Goal: Task Accomplishment & Management: Complete application form

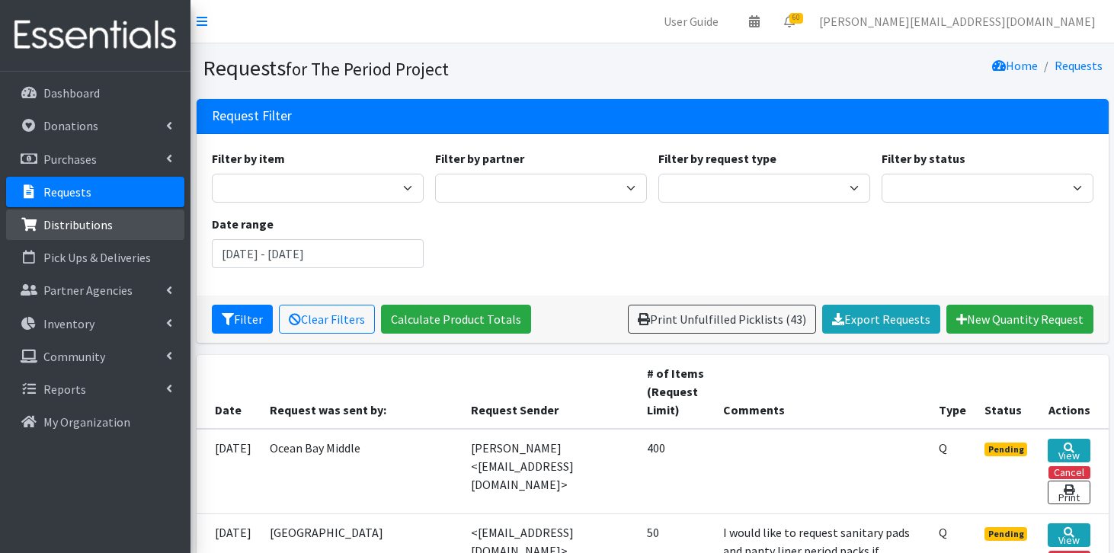
scroll to position [4435, 0]
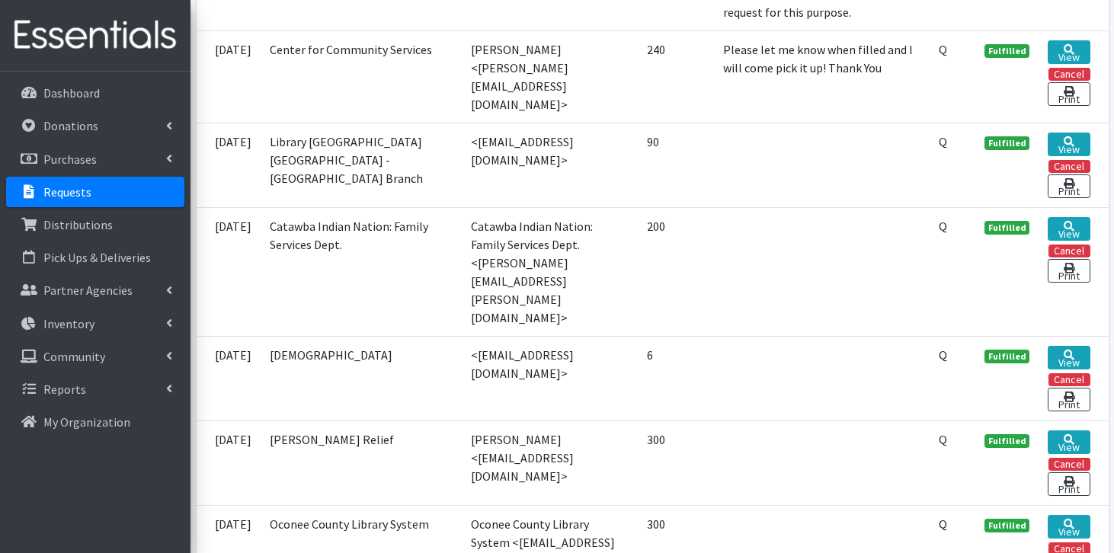
click at [124, 192] on link "Requests" at bounding box center [95, 192] width 178 height 30
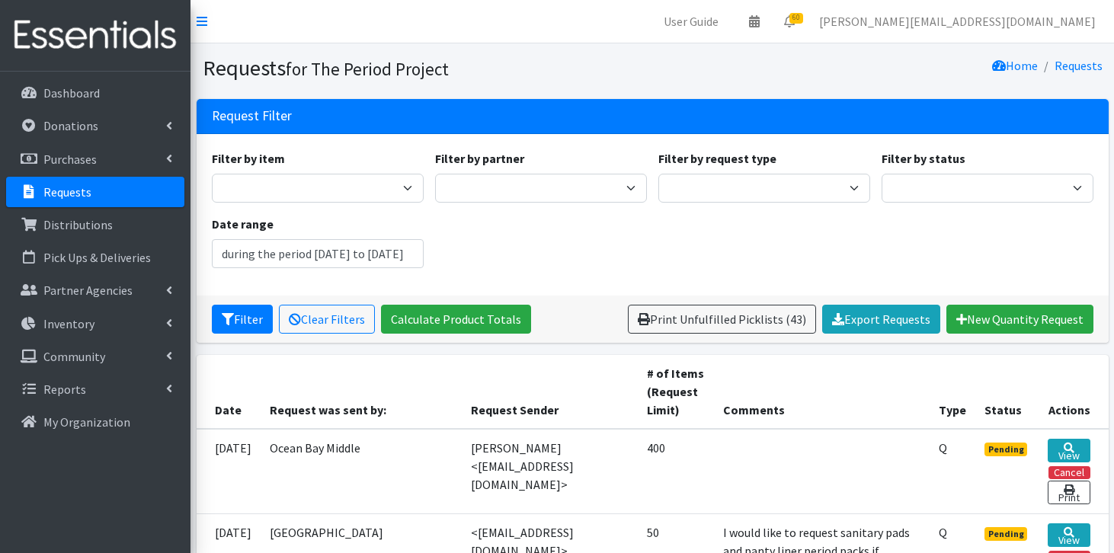
type input "June 18, 2025 - September 18, 2025"
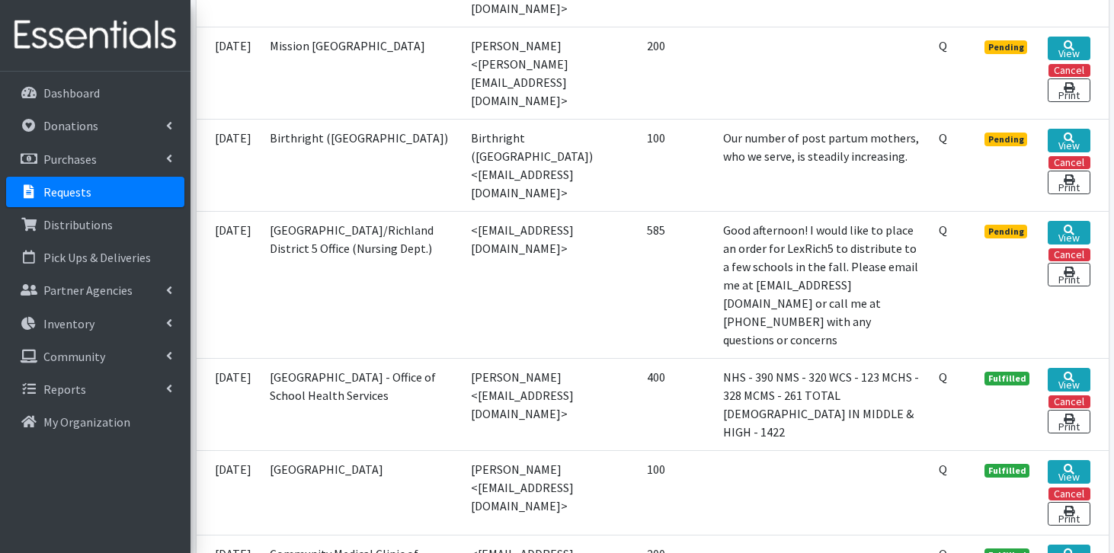
scroll to position [1055, 0]
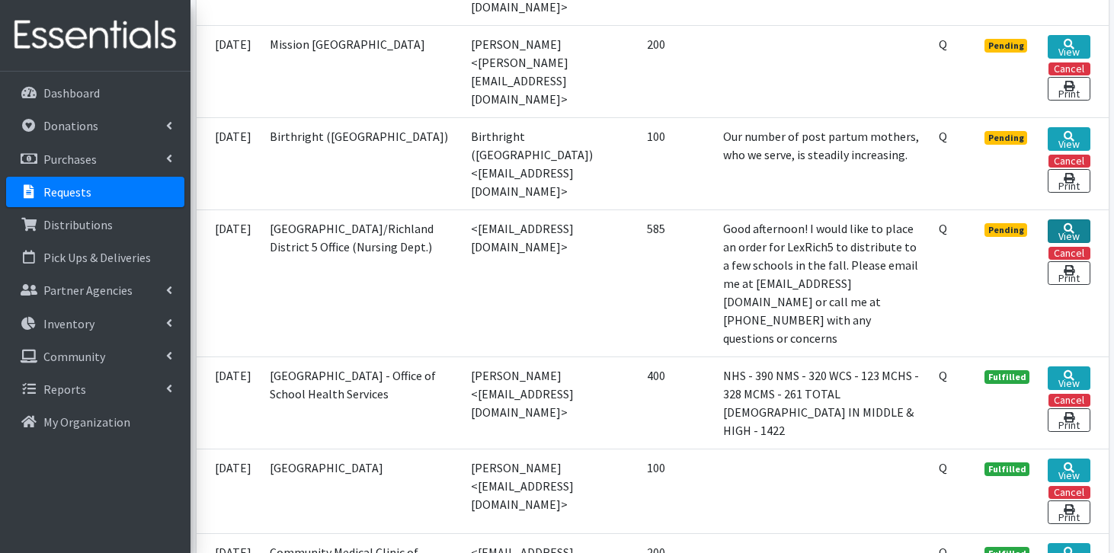
click at [1073, 219] on link "View" at bounding box center [1068, 231] width 42 height 24
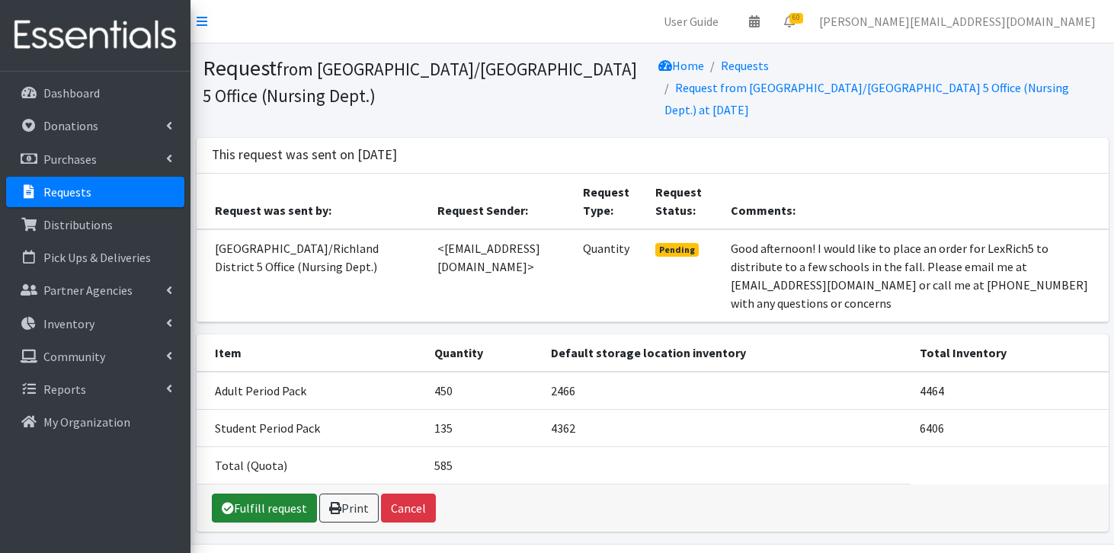
click at [248, 494] on link "Fulfill request" at bounding box center [264, 508] width 105 height 29
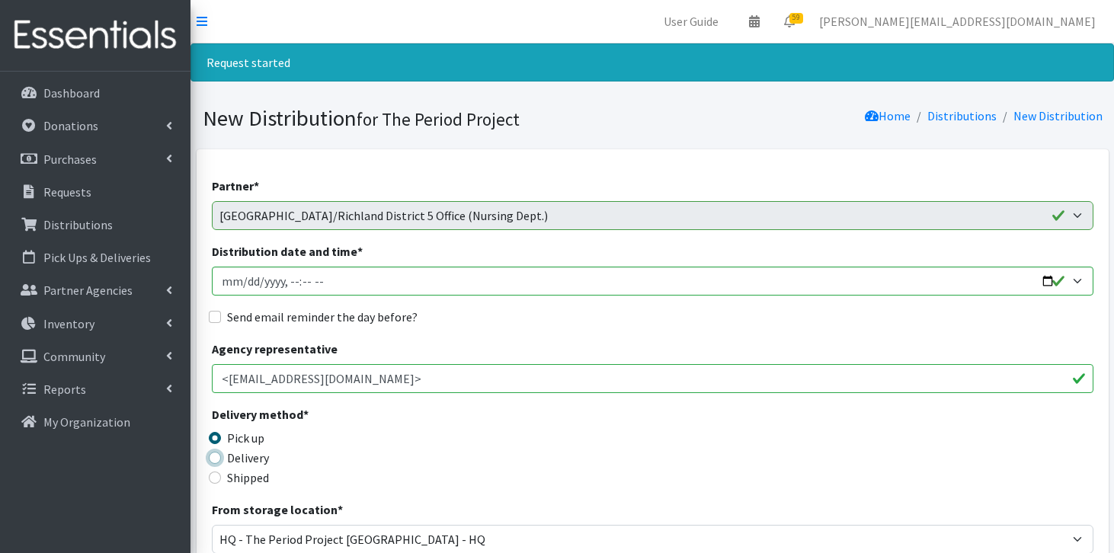
click at [213, 455] on input "Delivery" at bounding box center [215, 458] width 12 height 12
radio input "true"
click at [237, 280] on input "Distribution date and time *" at bounding box center [652, 281] width 881 height 29
click at [244, 282] on input "Distribution date and time *" at bounding box center [652, 281] width 881 height 29
click at [321, 277] on input "Distribution date and time *" at bounding box center [652, 281] width 881 height 29
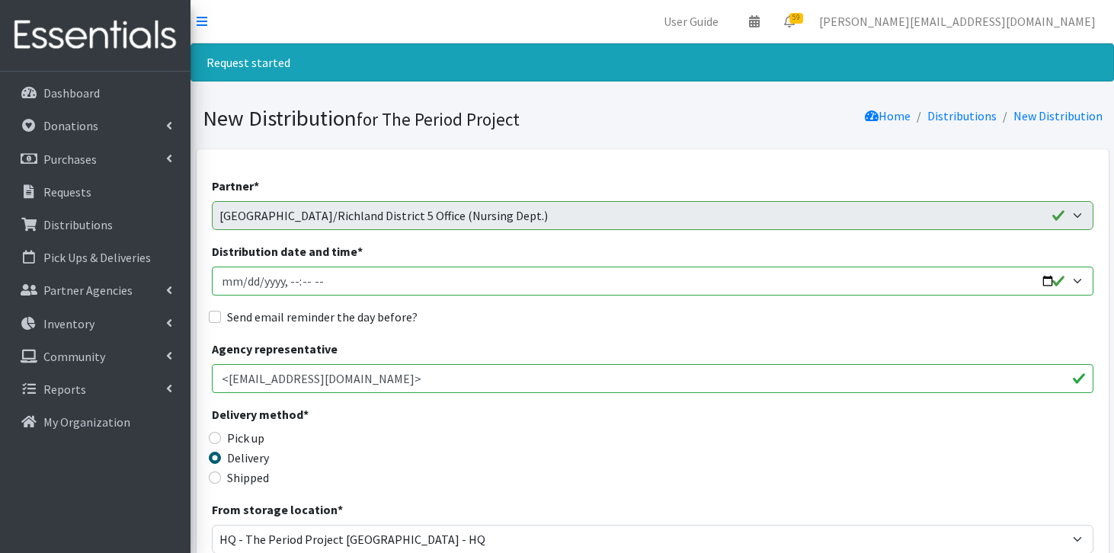
type input "2025-08-14T11:59"
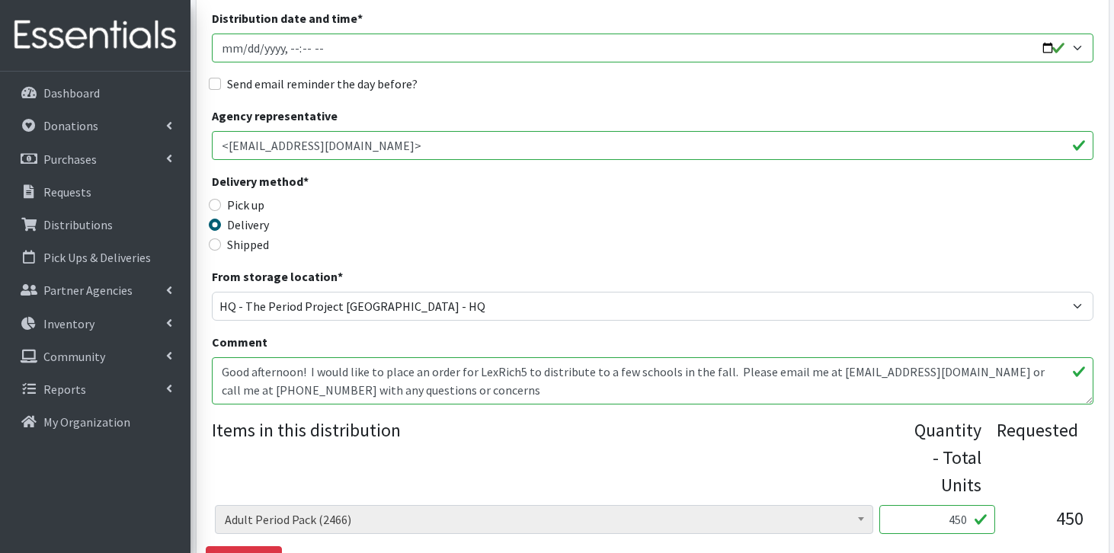
scroll to position [245, 0]
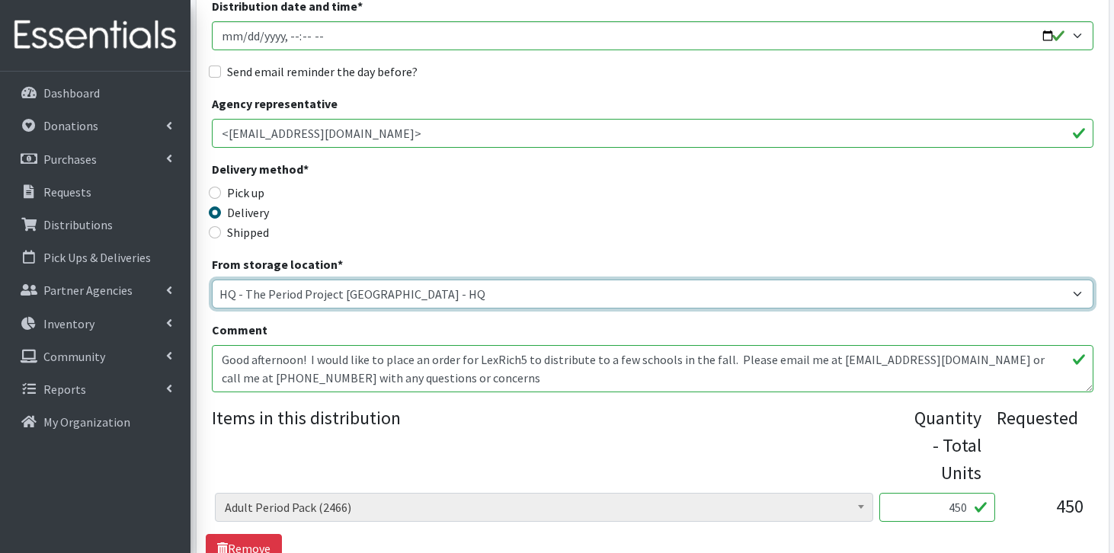
click at [394, 294] on select "Anderson HPP Atlanta, GA Charleston Charlotte Clemson University Columbia chapt…" at bounding box center [652, 294] width 881 height 29
select select "425"
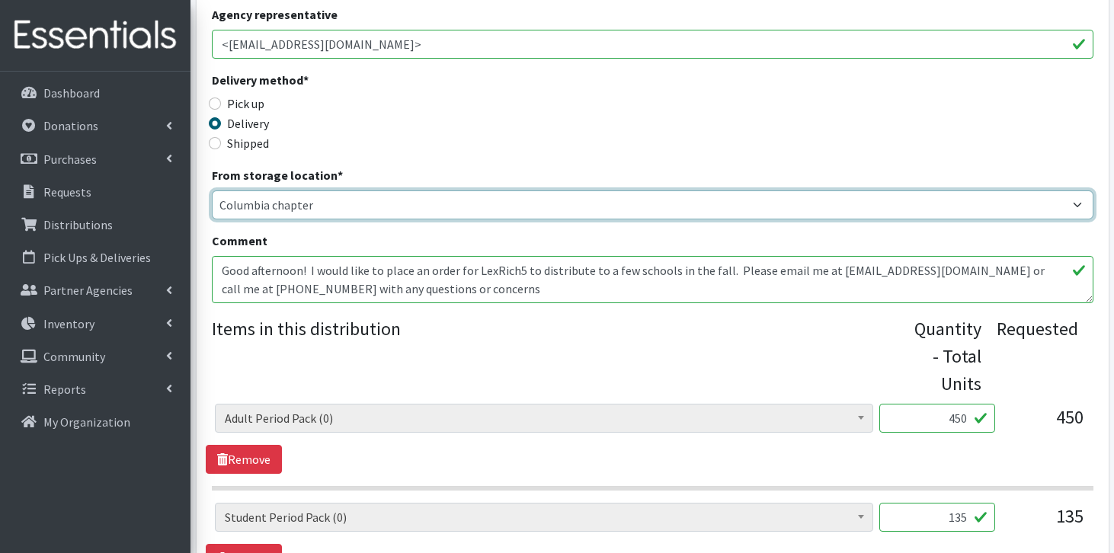
scroll to position [335, 0]
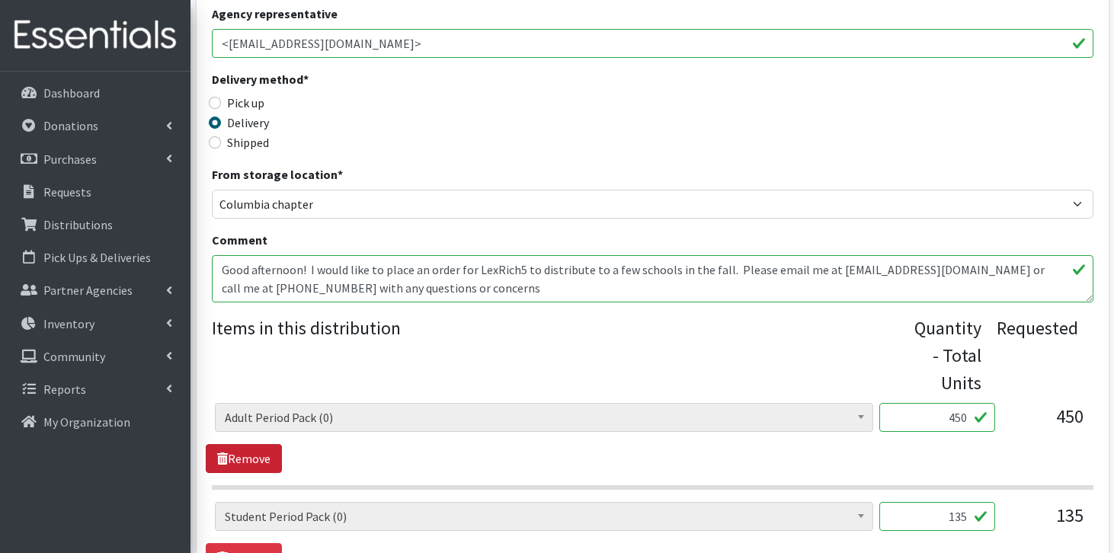
click at [254, 462] on link "Remove" at bounding box center [244, 458] width 76 height 29
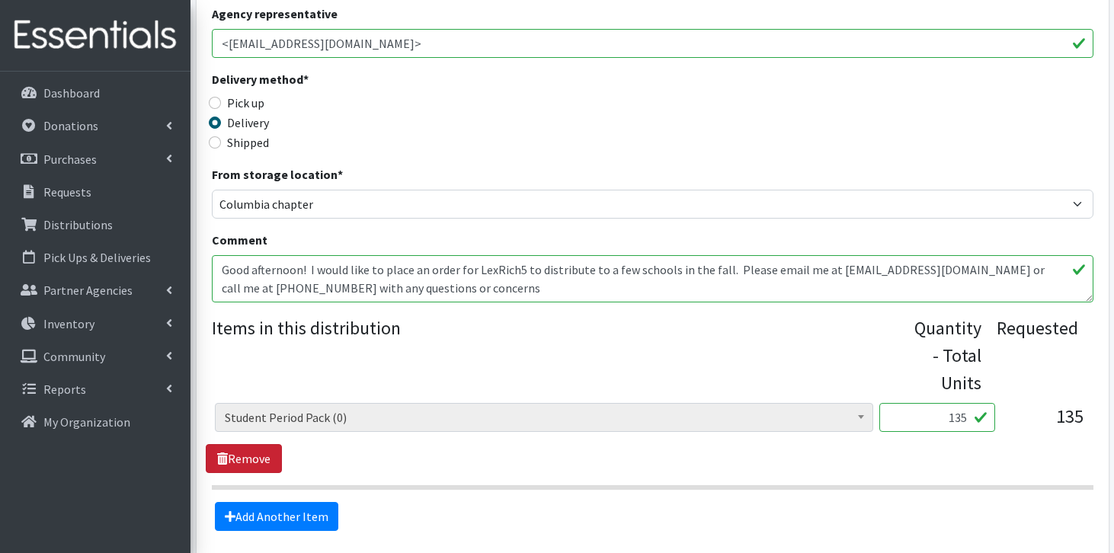
click at [252, 460] on link "Remove" at bounding box center [244, 458] width 76 height 29
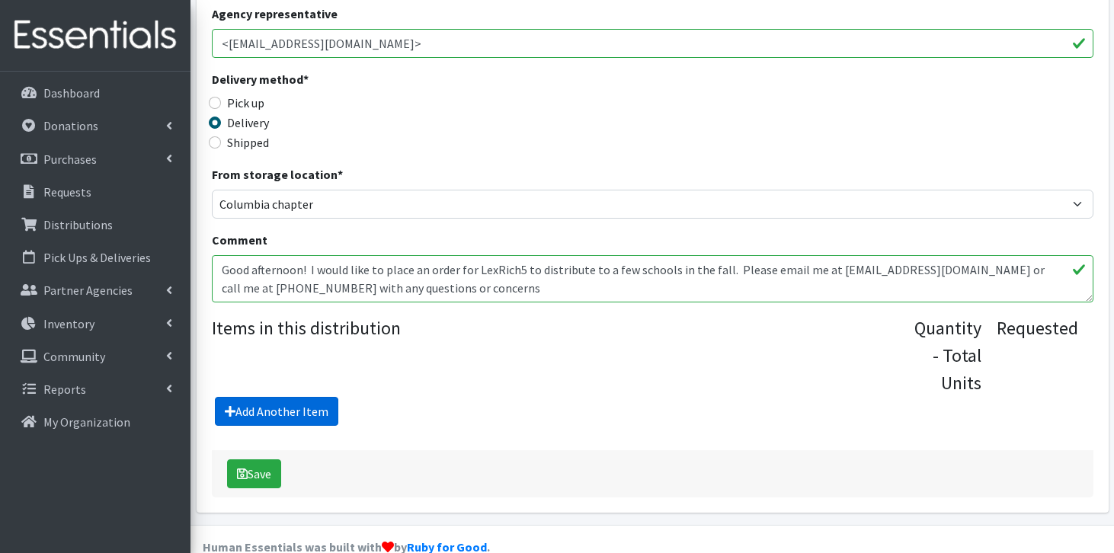
click at [299, 416] on link "Add Another Item" at bounding box center [276, 411] width 123 height 29
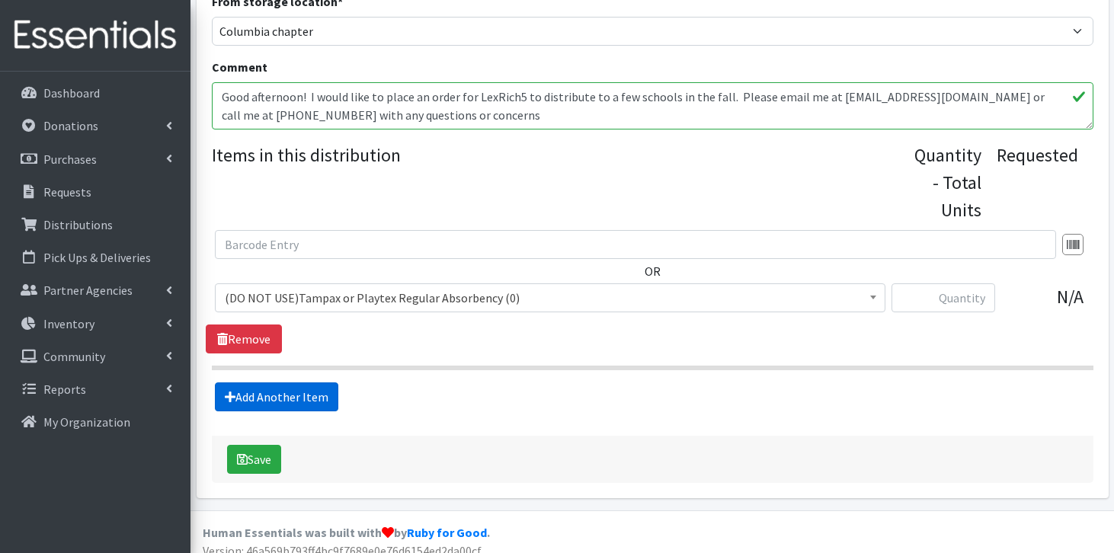
scroll to position [522, 0]
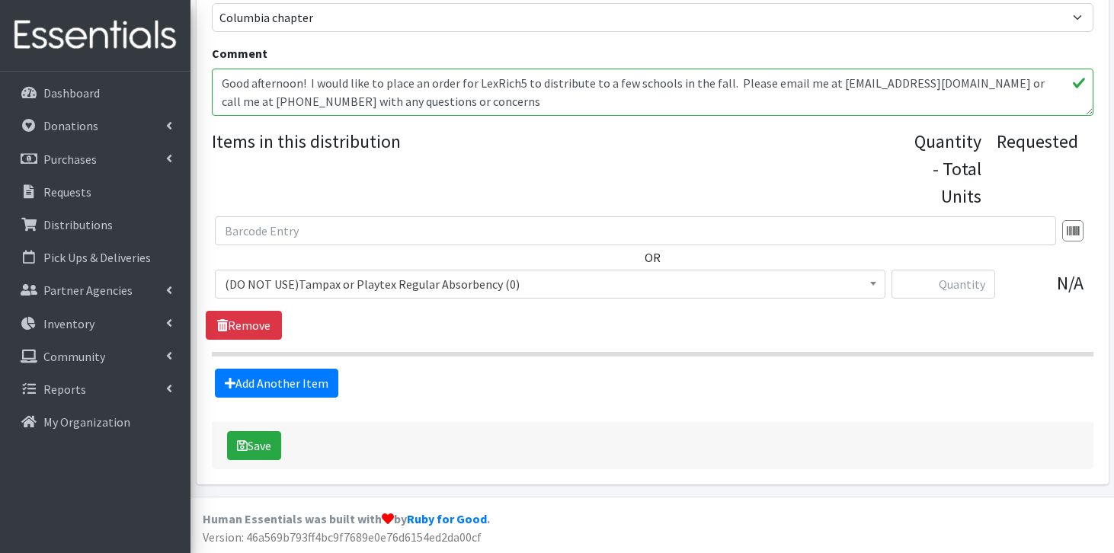
click at [410, 289] on span "(DO NOT USE)Tampax or Playtex Regular Absorbency (0)" at bounding box center [550, 283] width 651 height 21
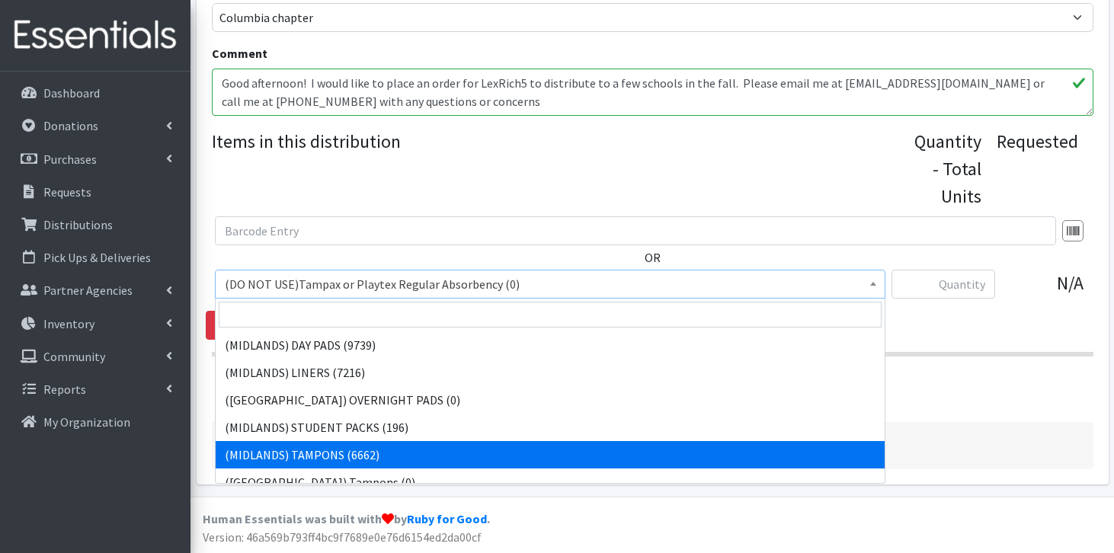
scroll to position [322, 0]
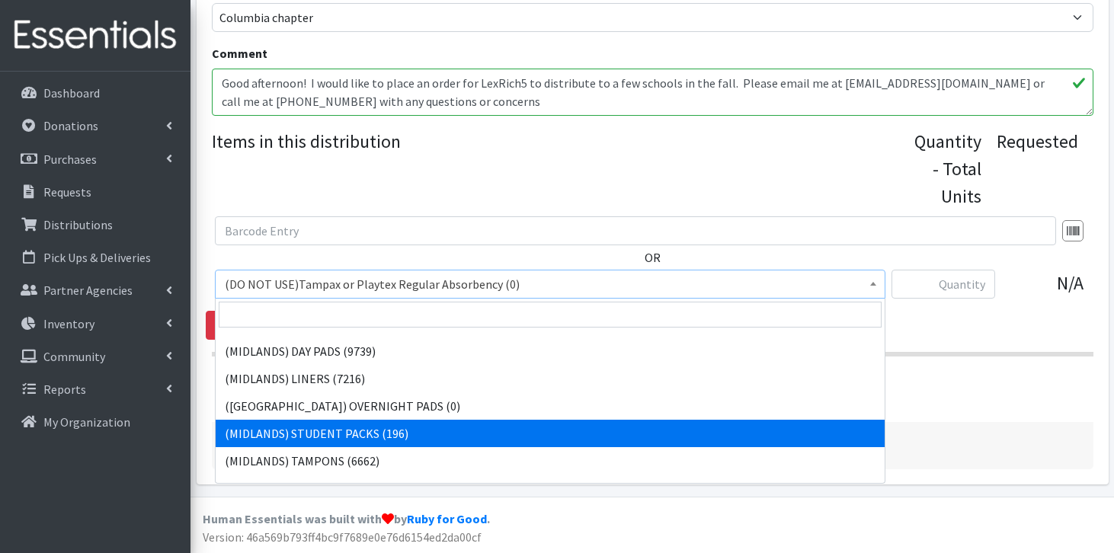
select select "12892"
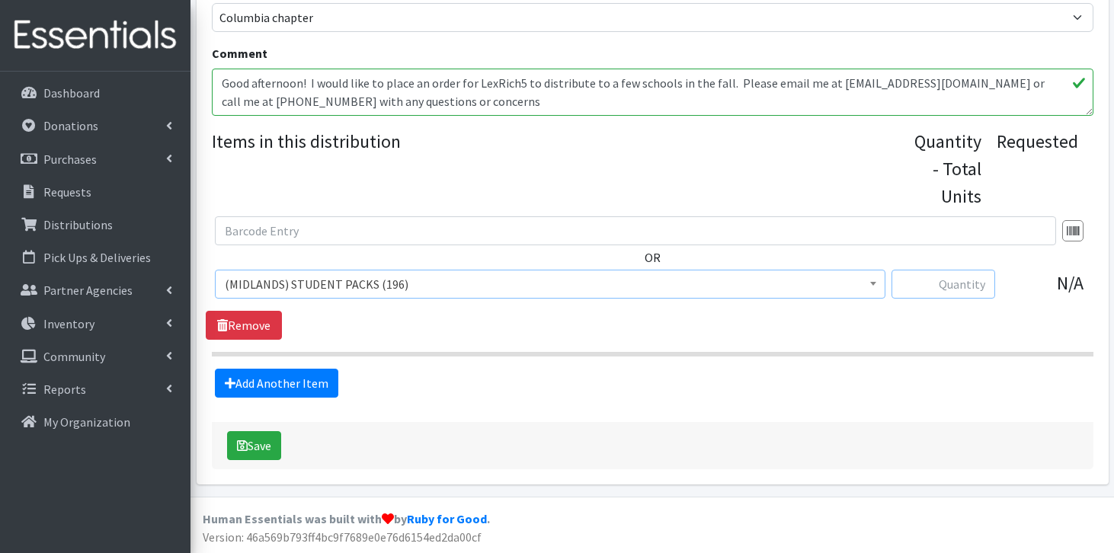
click at [955, 284] on input "text" at bounding box center [943, 284] width 104 height 29
type input "100"
click at [281, 446] on button "Save" at bounding box center [254, 445] width 54 height 29
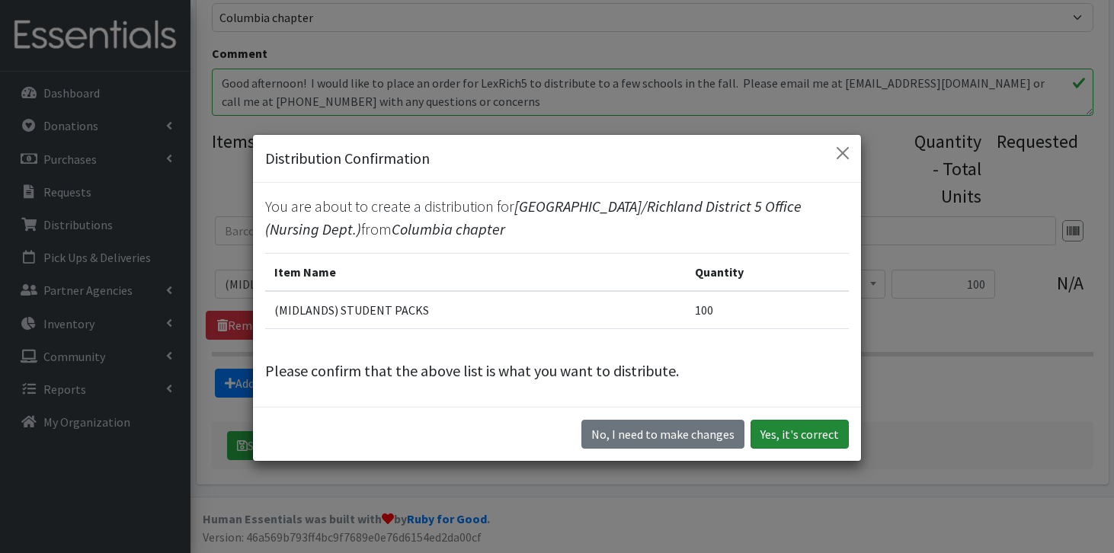
click at [795, 442] on button "Yes, it's correct" at bounding box center [799, 434] width 98 height 29
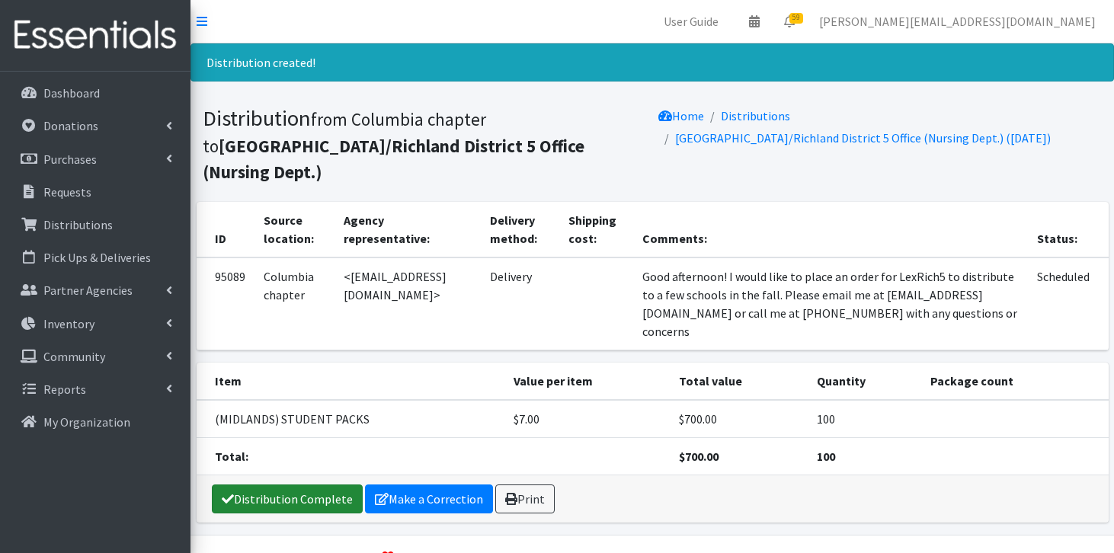
click at [260, 485] on link "Distribution Complete" at bounding box center [287, 499] width 151 height 29
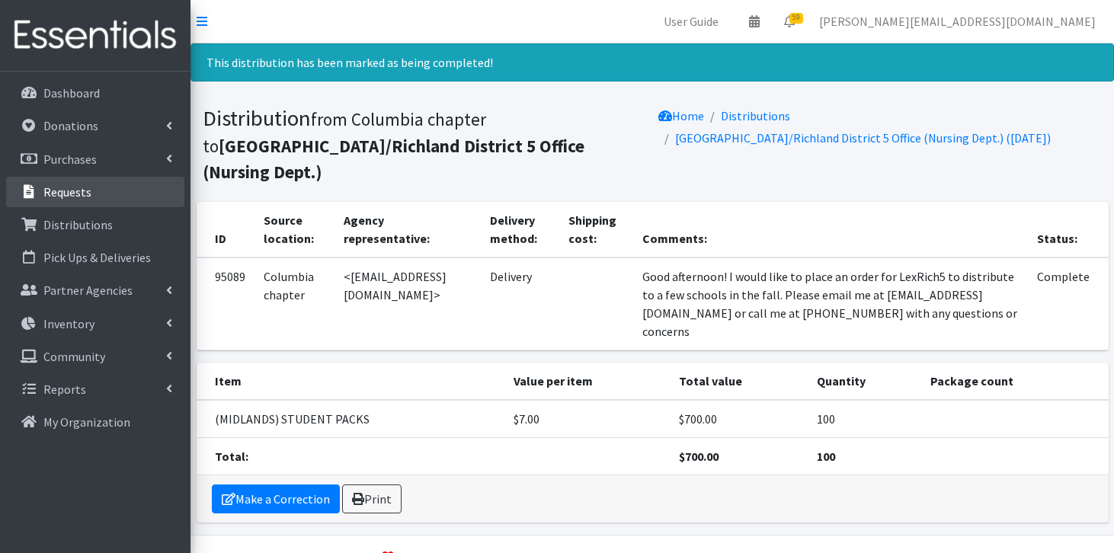
click at [88, 193] on p "Requests" at bounding box center [67, 191] width 48 height 15
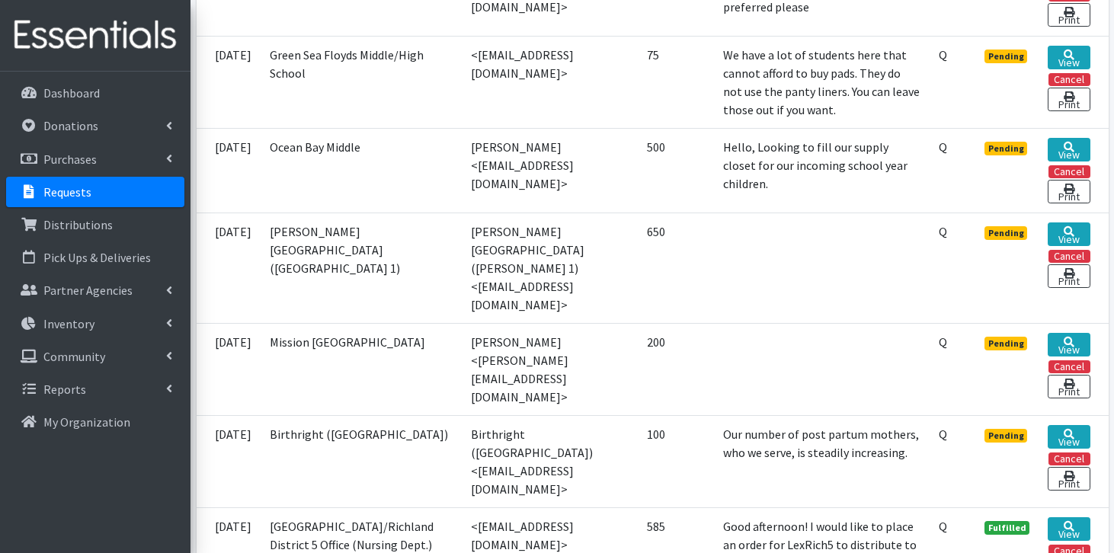
scroll to position [758, 0]
click at [1077, 332] on link "View" at bounding box center [1068, 344] width 42 height 24
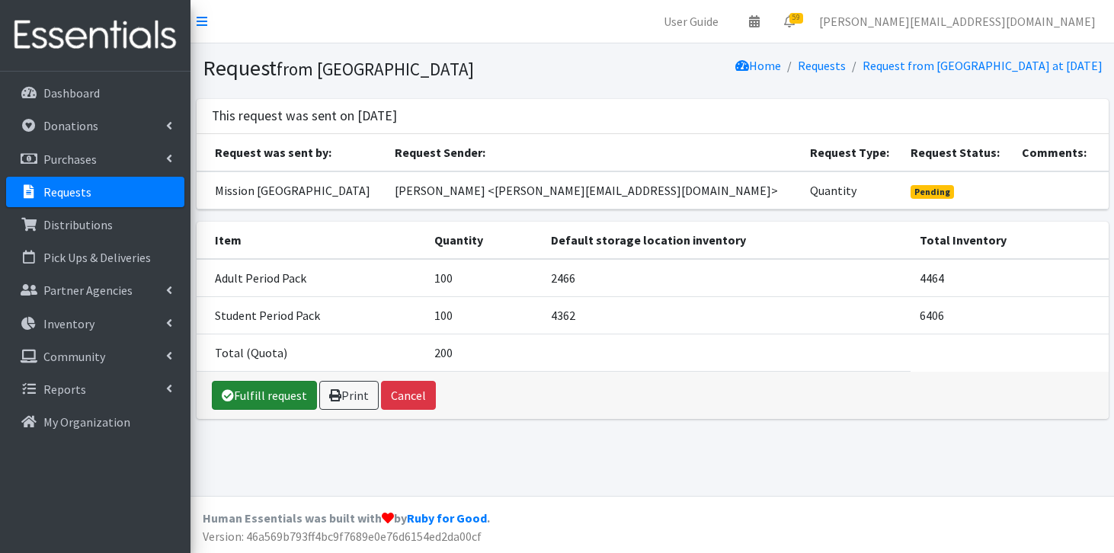
click at [257, 394] on link "Fulfill request" at bounding box center [264, 395] width 105 height 29
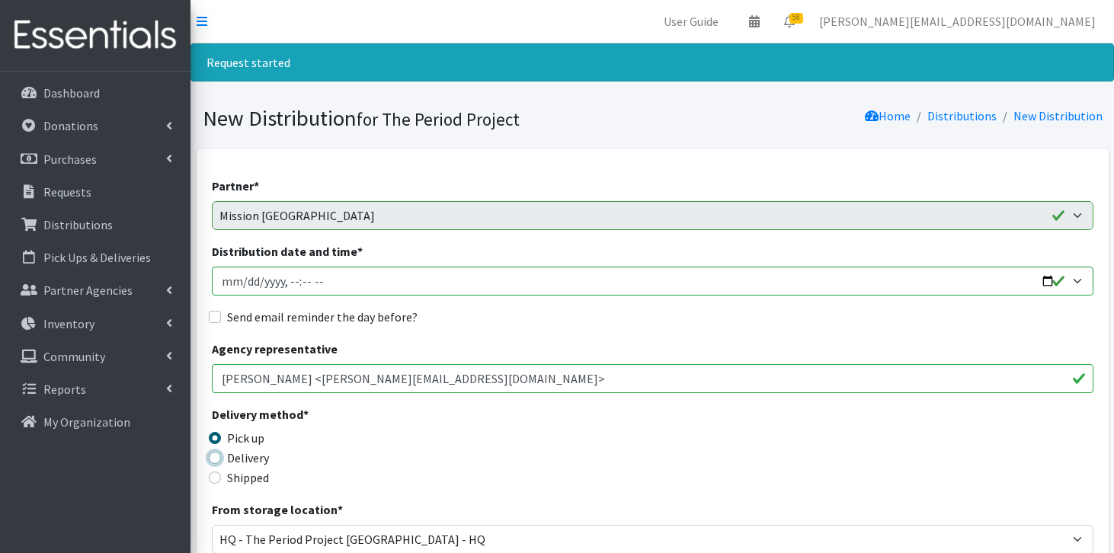
click at [213, 458] on input "Delivery" at bounding box center [215, 458] width 12 height 12
radio input "true"
click at [321, 284] on input "Distribution date and time *" at bounding box center [652, 281] width 881 height 29
type input "[DATE]T11:59"
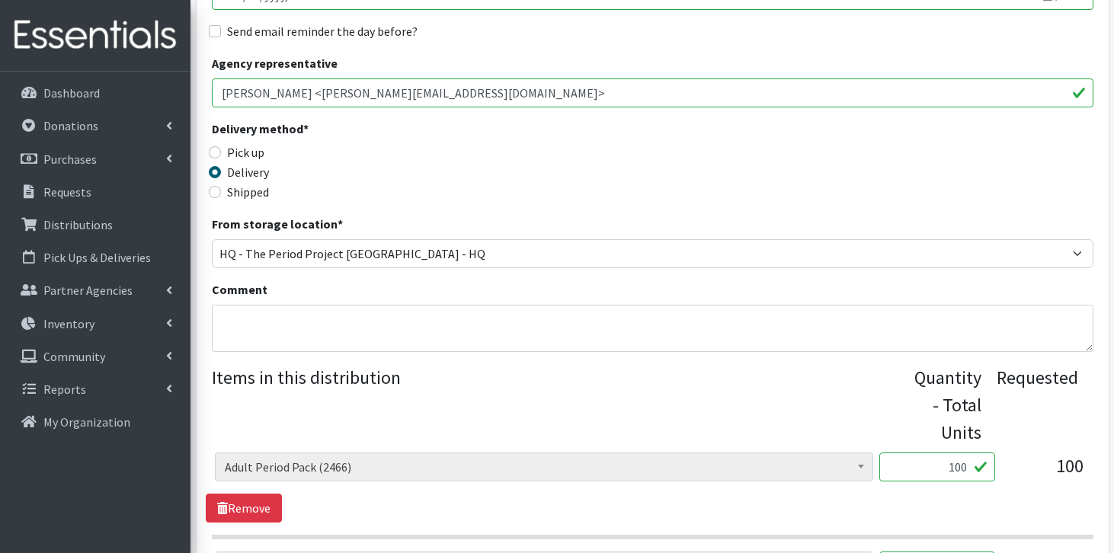
scroll to position [296, 0]
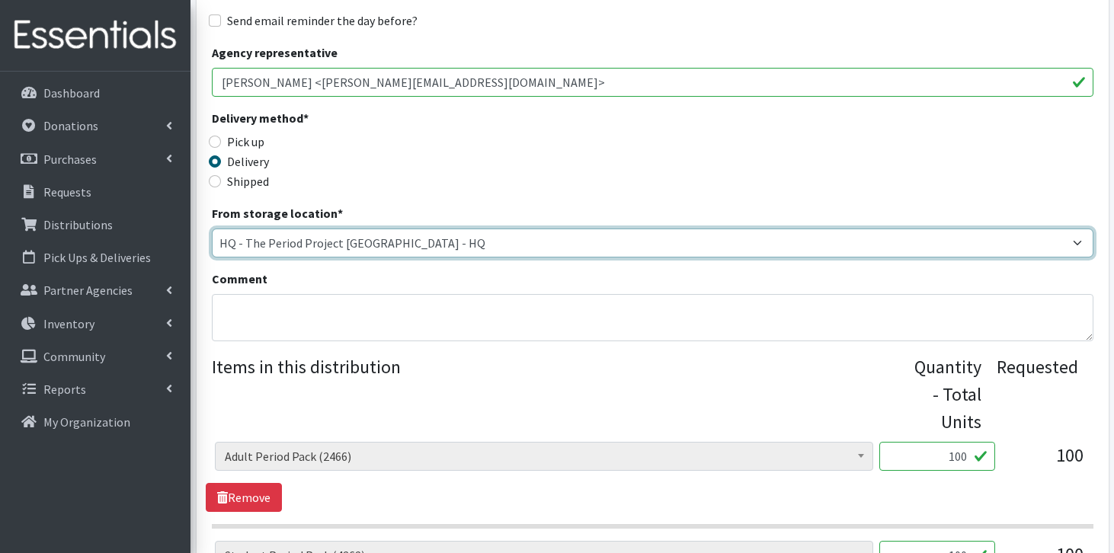
click at [419, 235] on select "[PERSON_NAME] HPP [GEOGRAPHIC_DATA], [GEOGRAPHIC_DATA] [GEOGRAPHIC_DATA] [GEOGR…" at bounding box center [652, 243] width 881 height 29
select select "425"
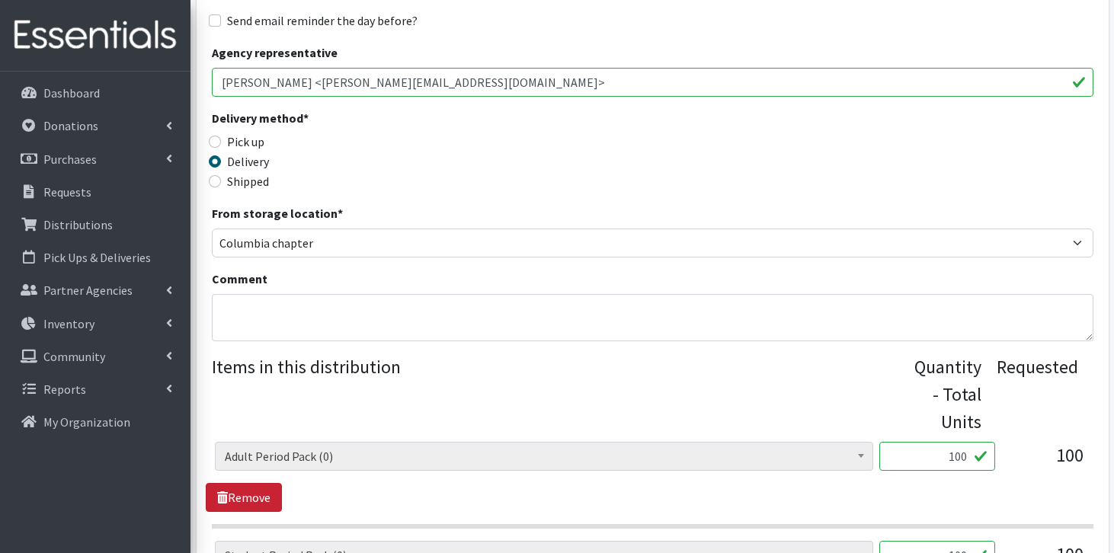
click at [258, 503] on link "Remove" at bounding box center [244, 497] width 76 height 29
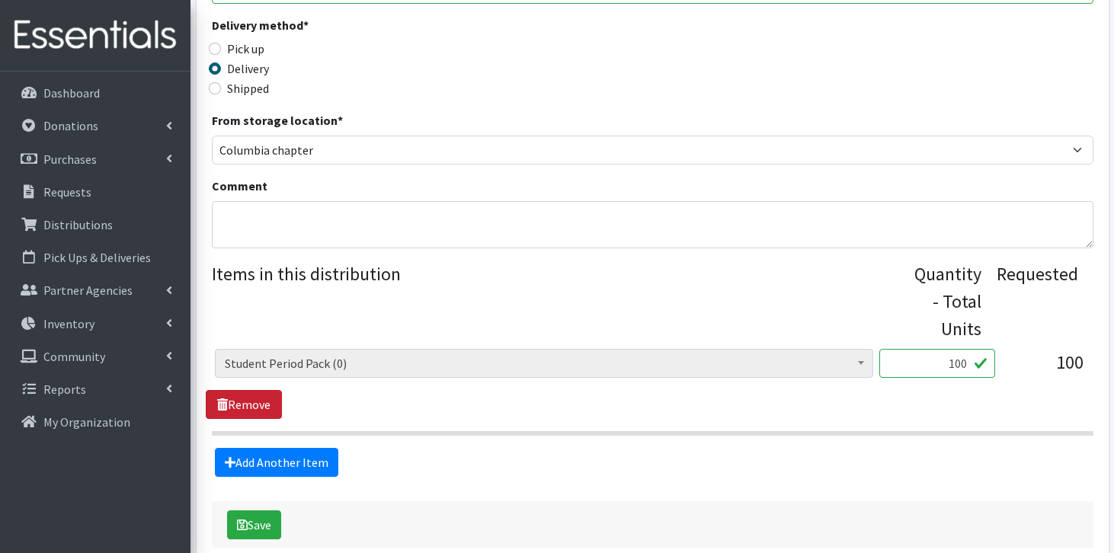
click at [245, 401] on link "Remove" at bounding box center [244, 404] width 76 height 29
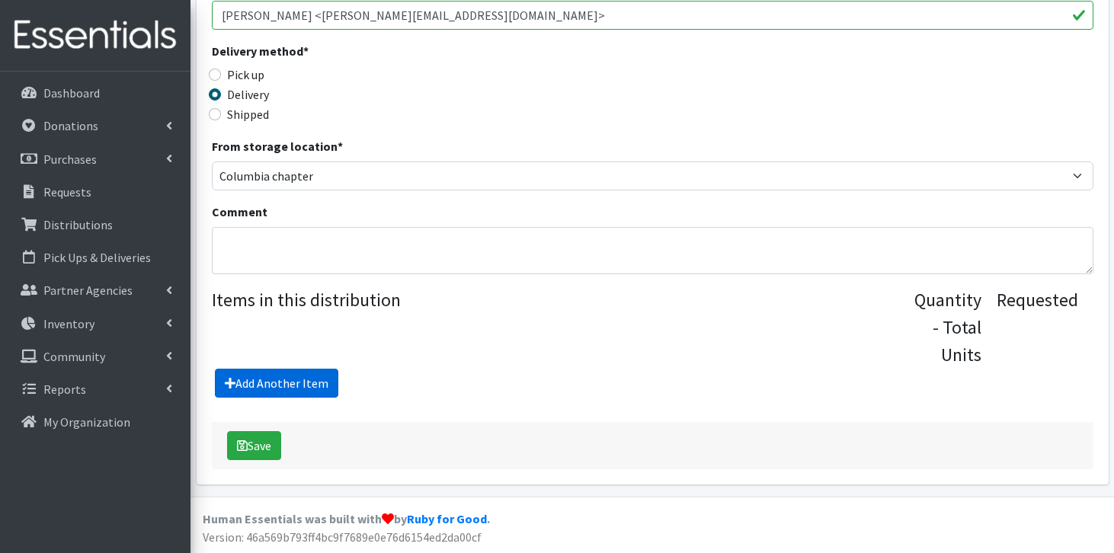
click at [314, 373] on link "Add Another Item" at bounding box center [276, 383] width 123 height 29
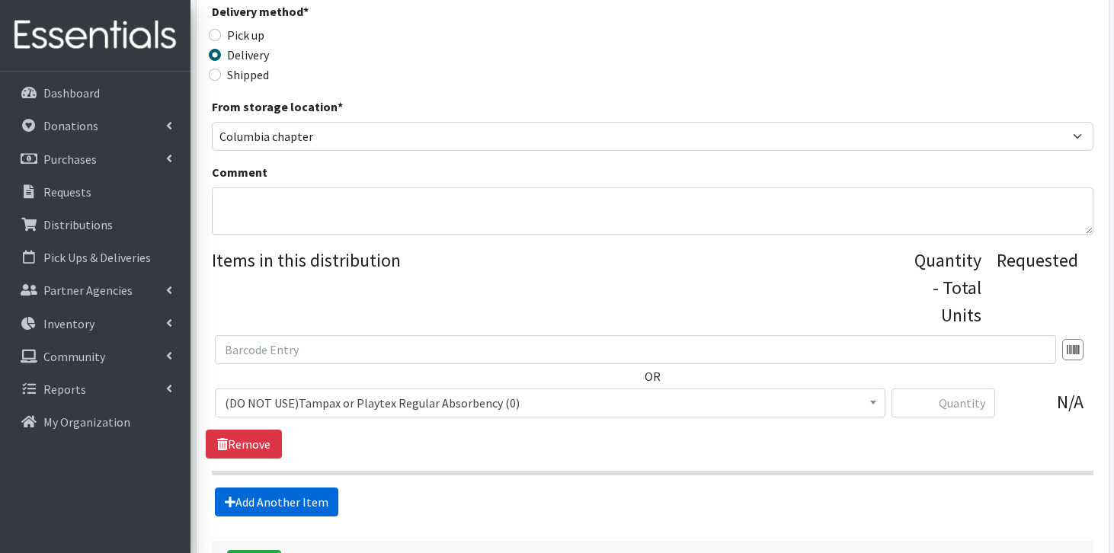
scroll to position [522, 0]
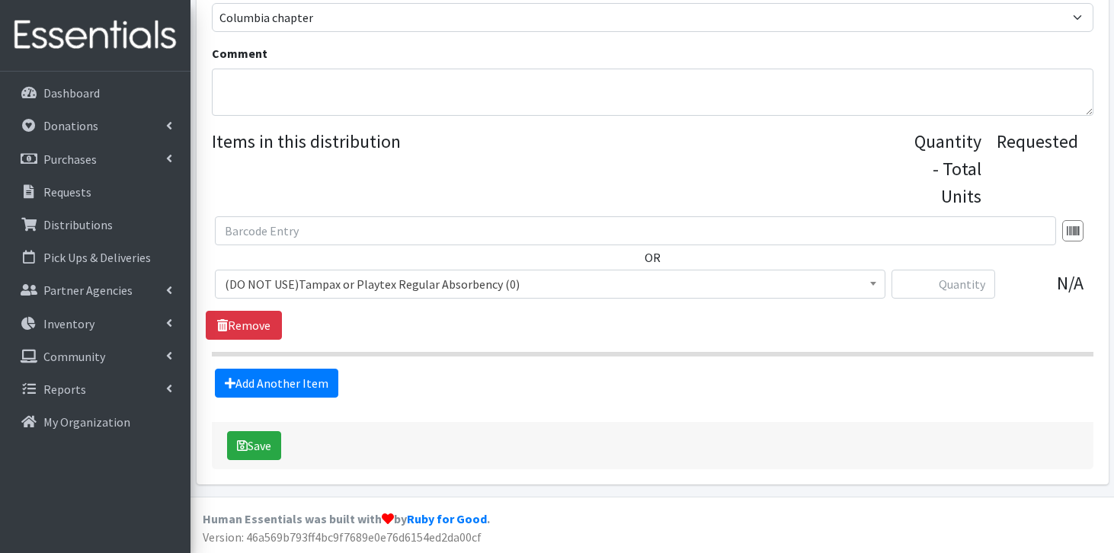
click at [370, 277] on span "(DO NOT USE)Tampax or Playtex Regular Absorbency (0)" at bounding box center [550, 283] width 651 height 21
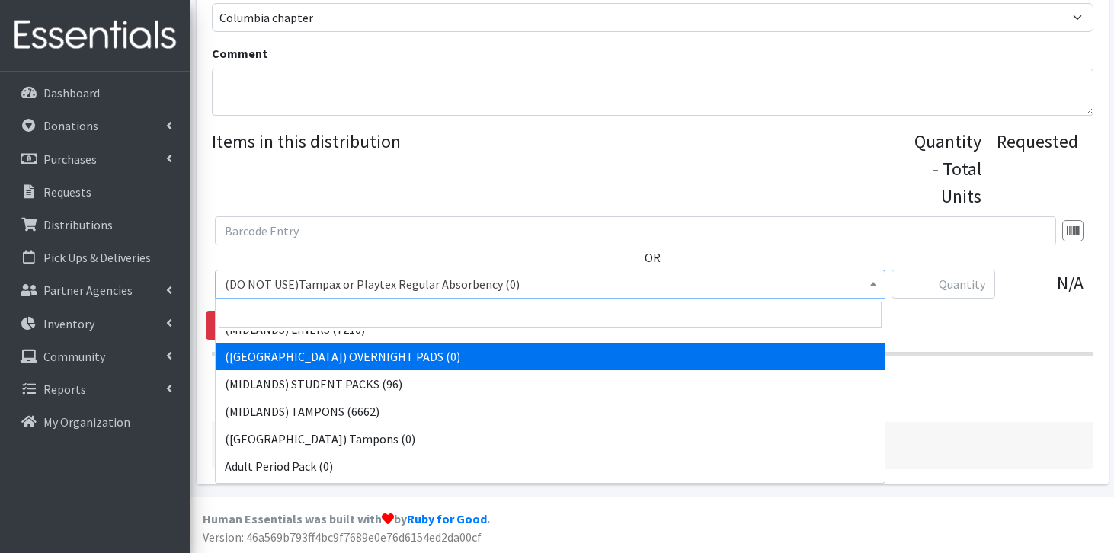
scroll to position [371, 0]
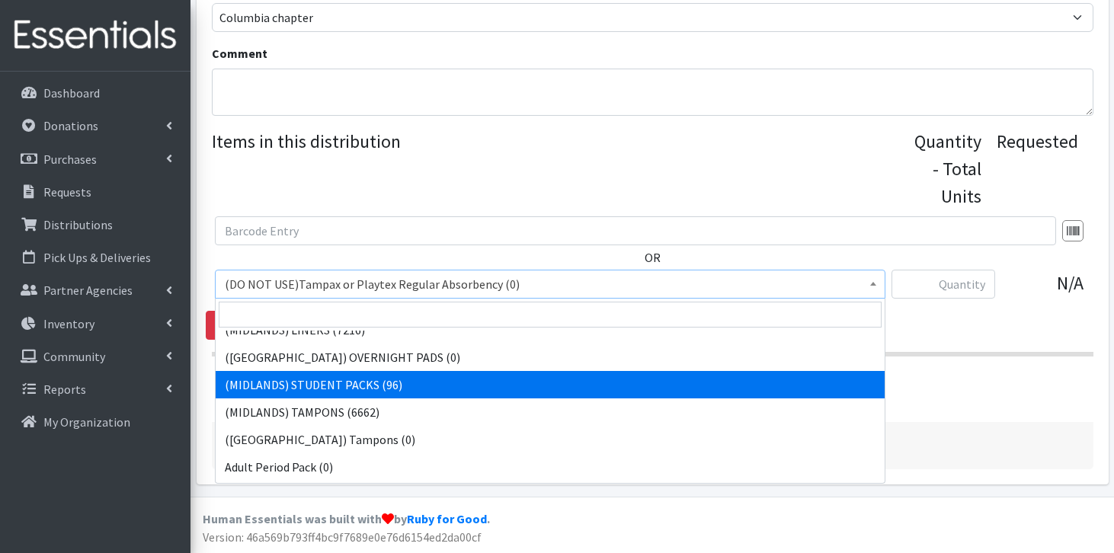
select select "12892"
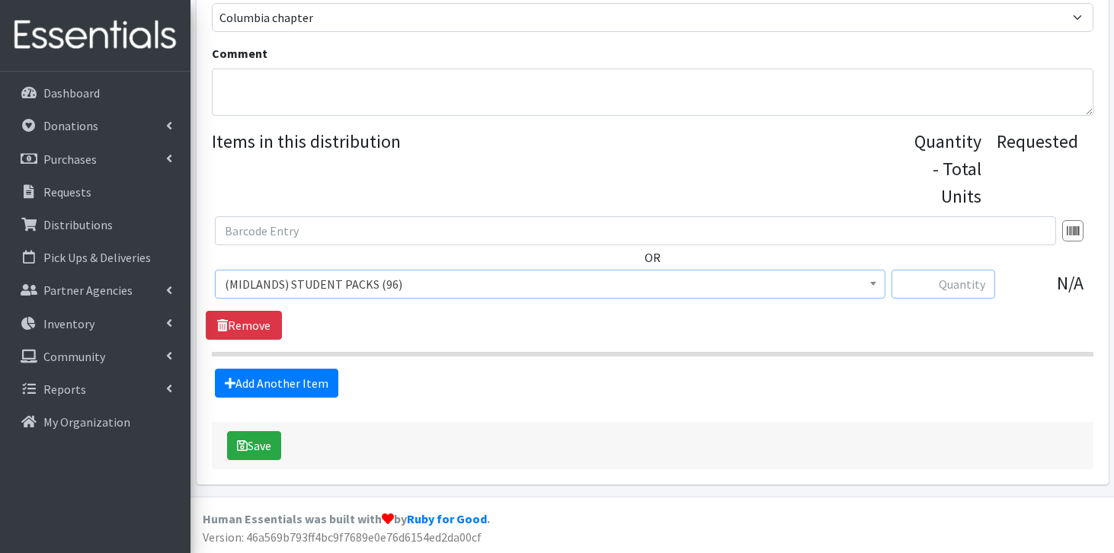
click at [977, 283] on input "text" at bounding box center [943, 284] width 104 height 29
type input "96"
click at [244, 442] on icon "submit" at bounding box center [242, 446] width 11 height 12
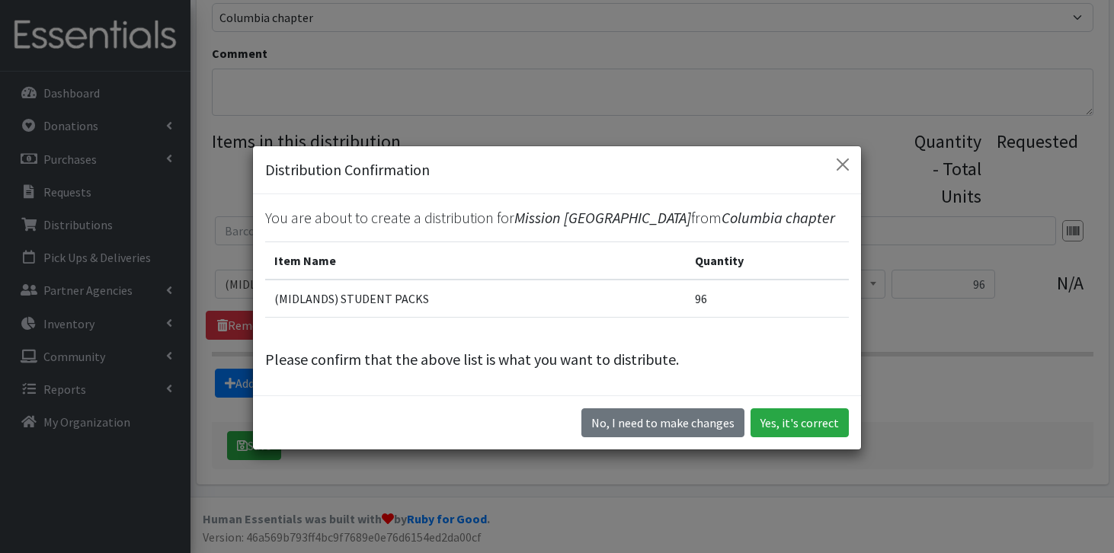
click at [802, 406] on div "No, I need to make changes Yes, it's correct" at bounding box center [557, 422] width 608 height 54
click at [802, 421] on button "Yes, it's correct" at bounding box center [799, 422] width 98 height 29
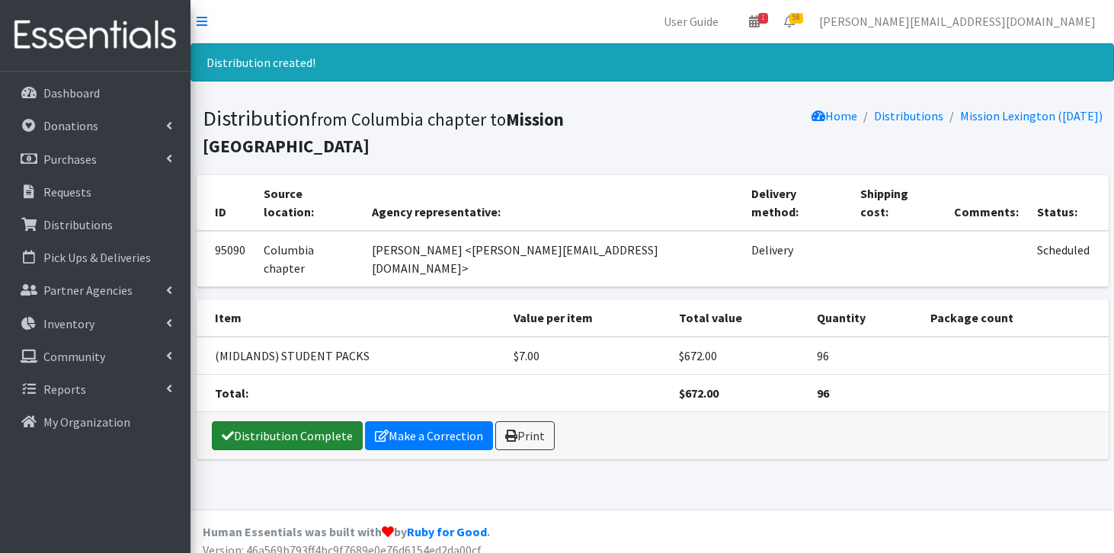
click at [224, 430] on icon at bounding box center [228, 436] width 12 height 12
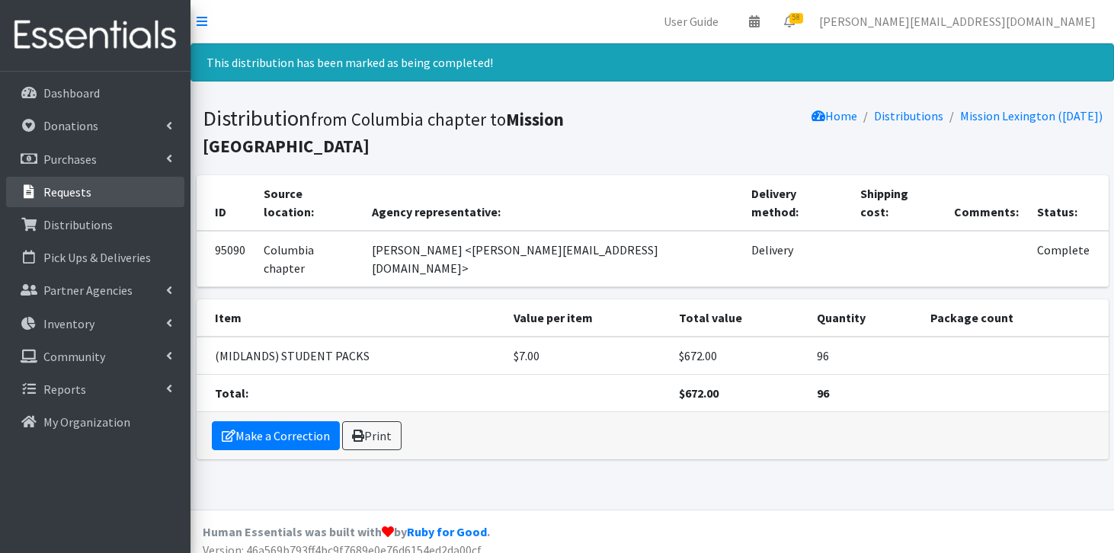
click at [92, 196] on link "Requests" at bounding box center [95, 192] width 178 height 30
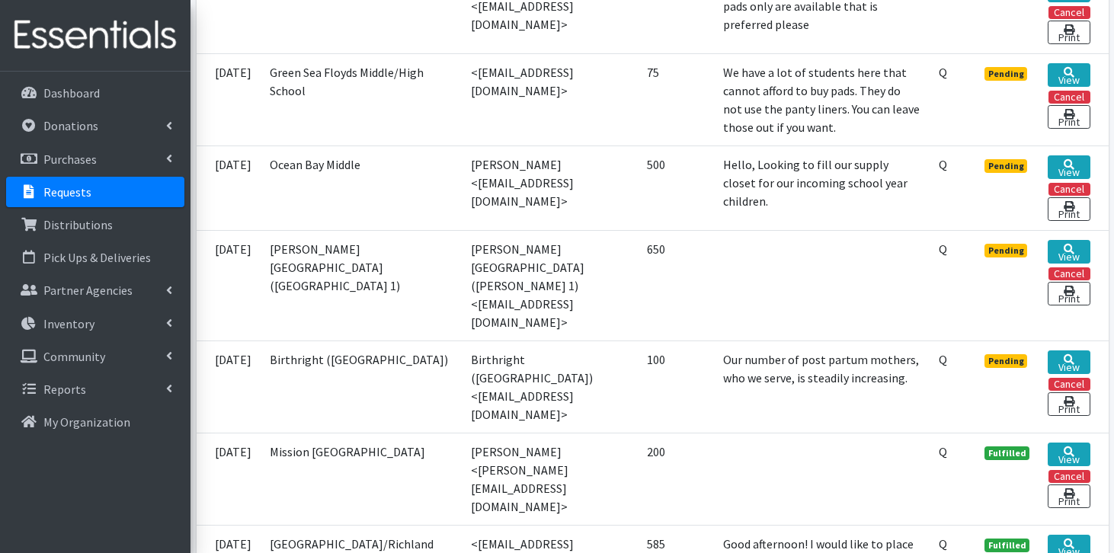
scroll to position [698, 0]
